Goal: Find specific page/section: Find specific page/section

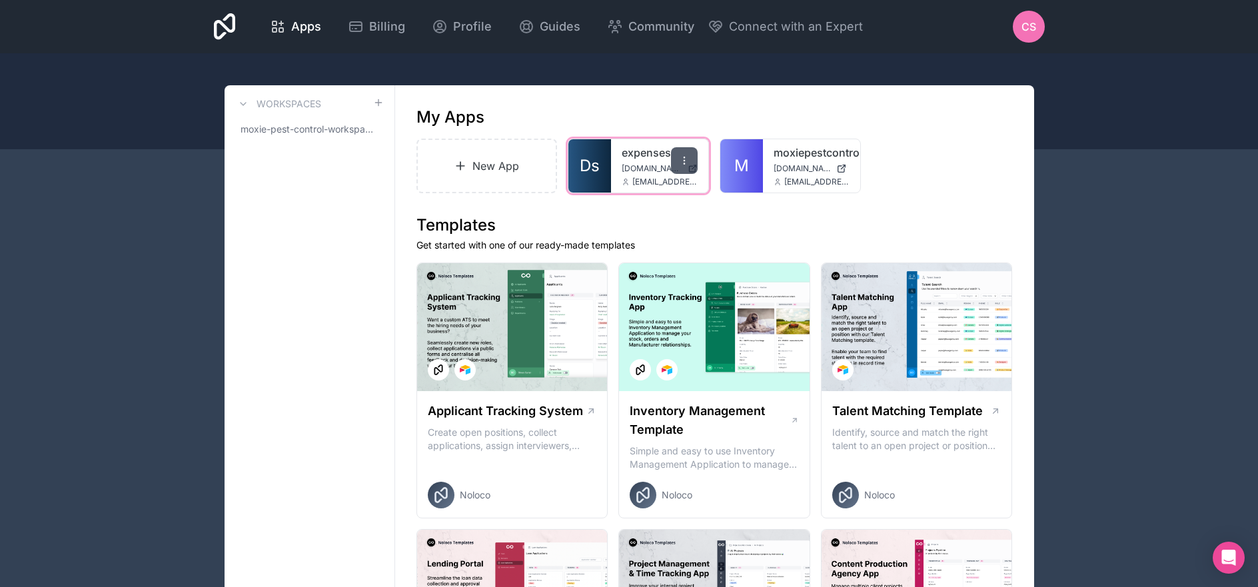
click at [687, 155] on icon at bounding box center [684, 160] width 11 height 11
click at [747, 217] on h1 "Templates" at bounding box center [715, 225] width 596 height 21
click at [376, 105] on icon at bounding box center [378, 102] width 11 height 11
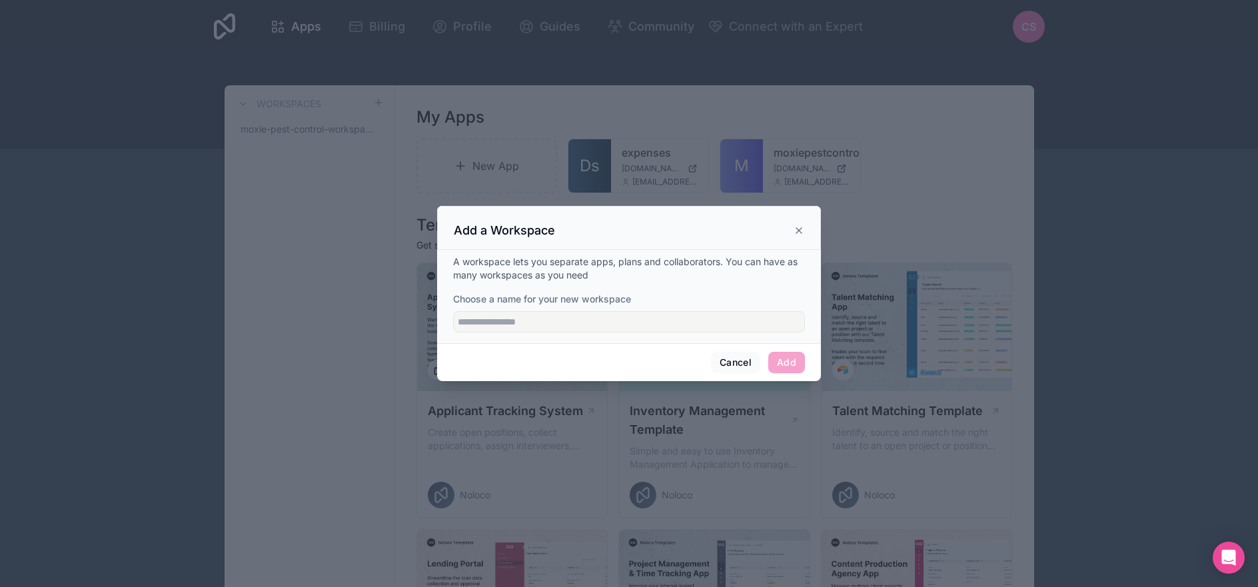
click at [802, 227] on icon at bounding box center [799, 230] width 11 height 11
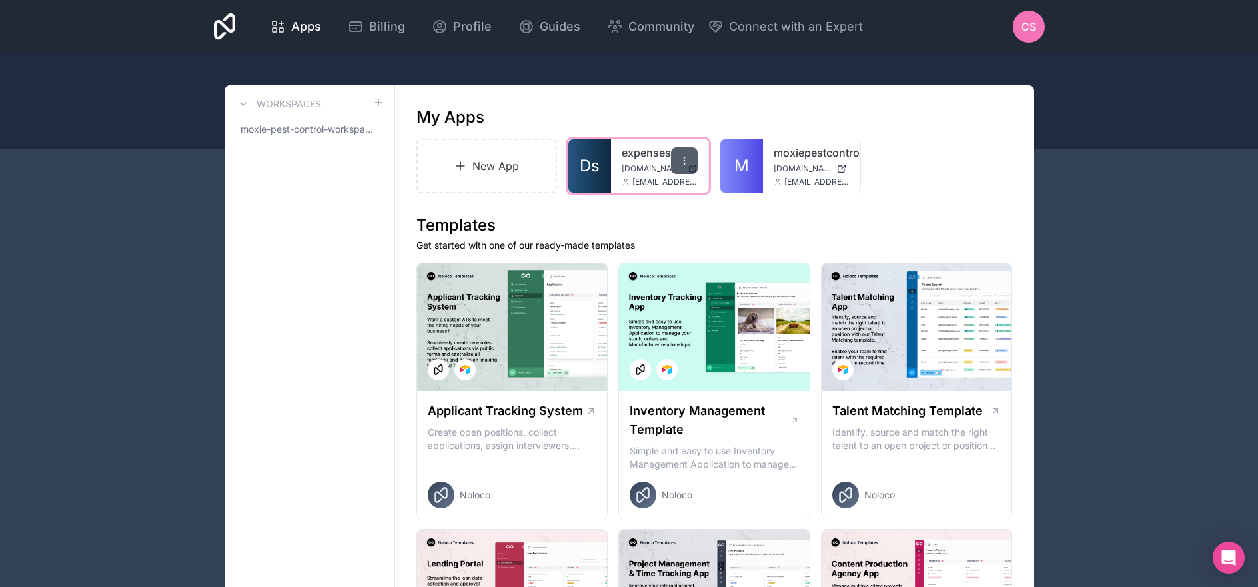
click at [679, 156] on icon at bounding box center [684, 160] width 11 height 11
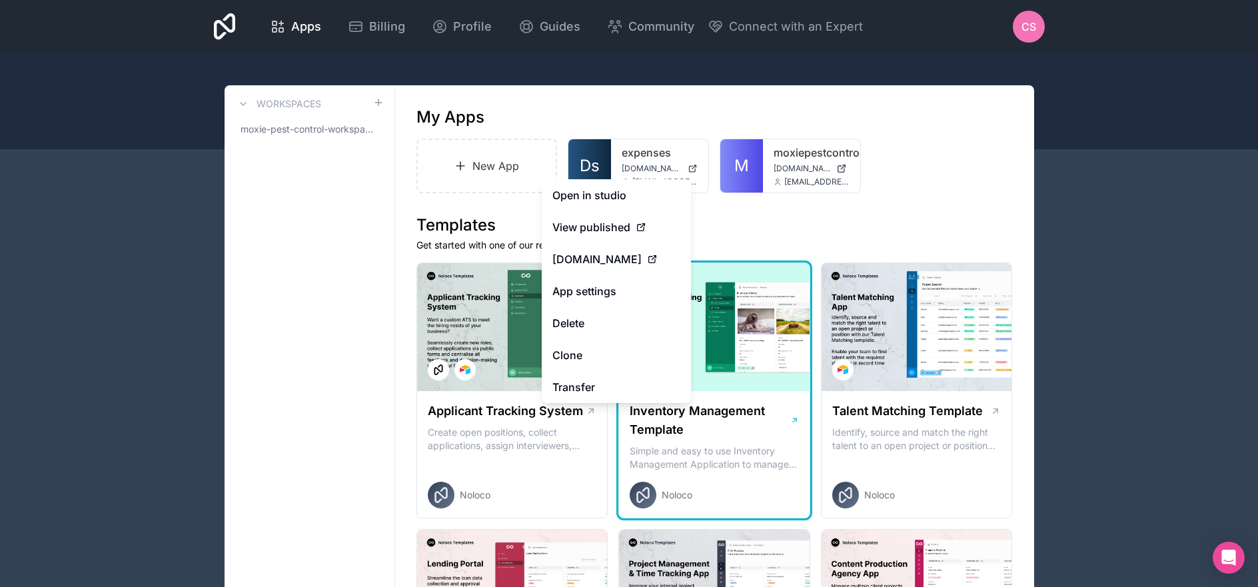
click at [732, 272] on div at bounding box center [714, 327] width 191 height 128
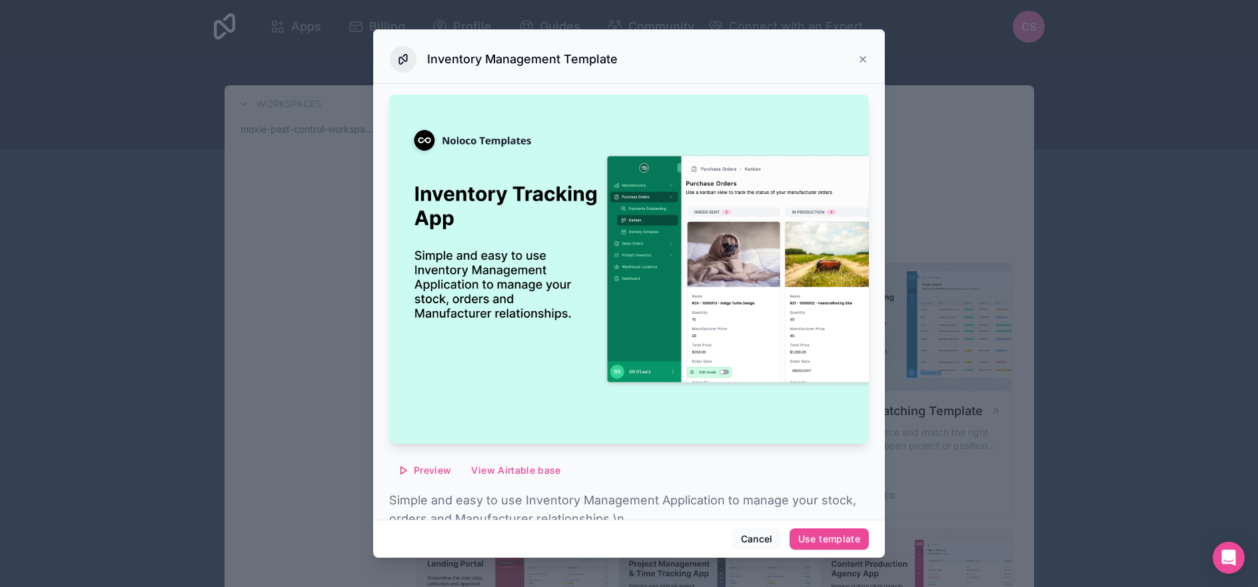
click at [313, 159] on div at bounding box center [629, 293] width 1258 height 587
